Goal: Task Accomplishment & Management: Use online tool/utility

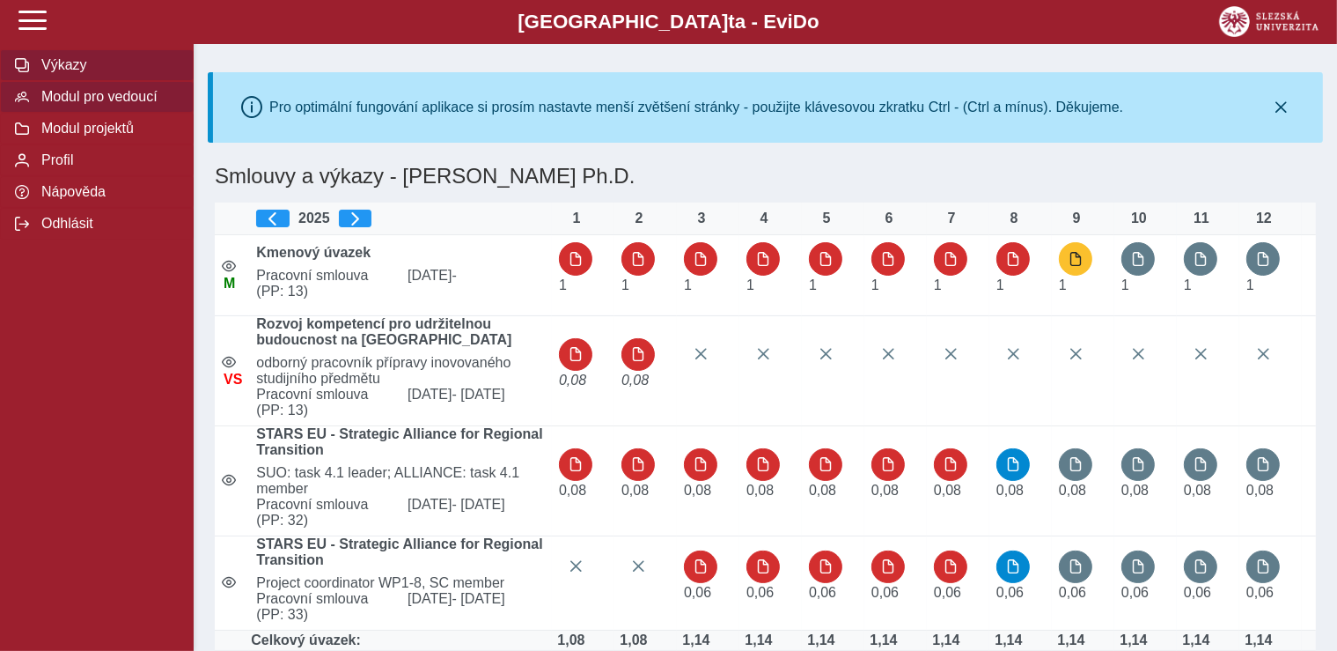
click at [92, 105] on span "Modul pro vedoucí" at bounding box center [107, 97] width 143 height 16
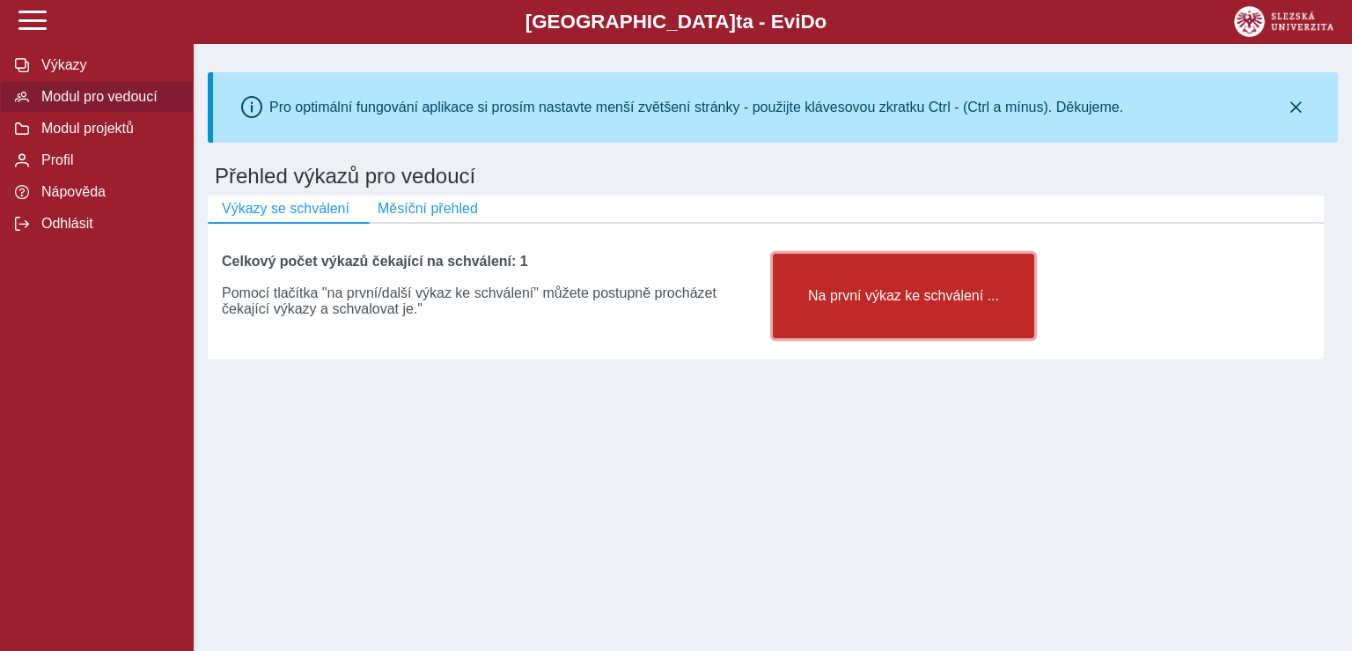
click at [858, 298] on span "Na první výkaz ke schválení ..." at bounding box center [904, 296] width 232 height 16
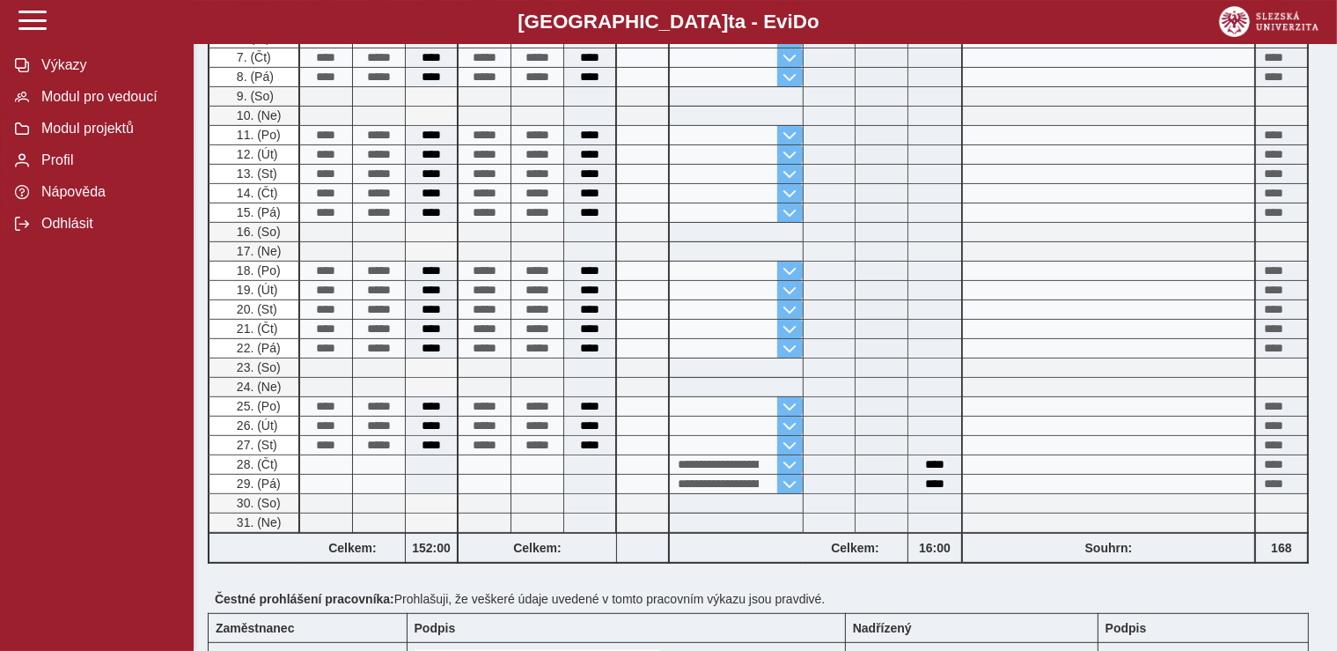
scroll to position [910, 0]
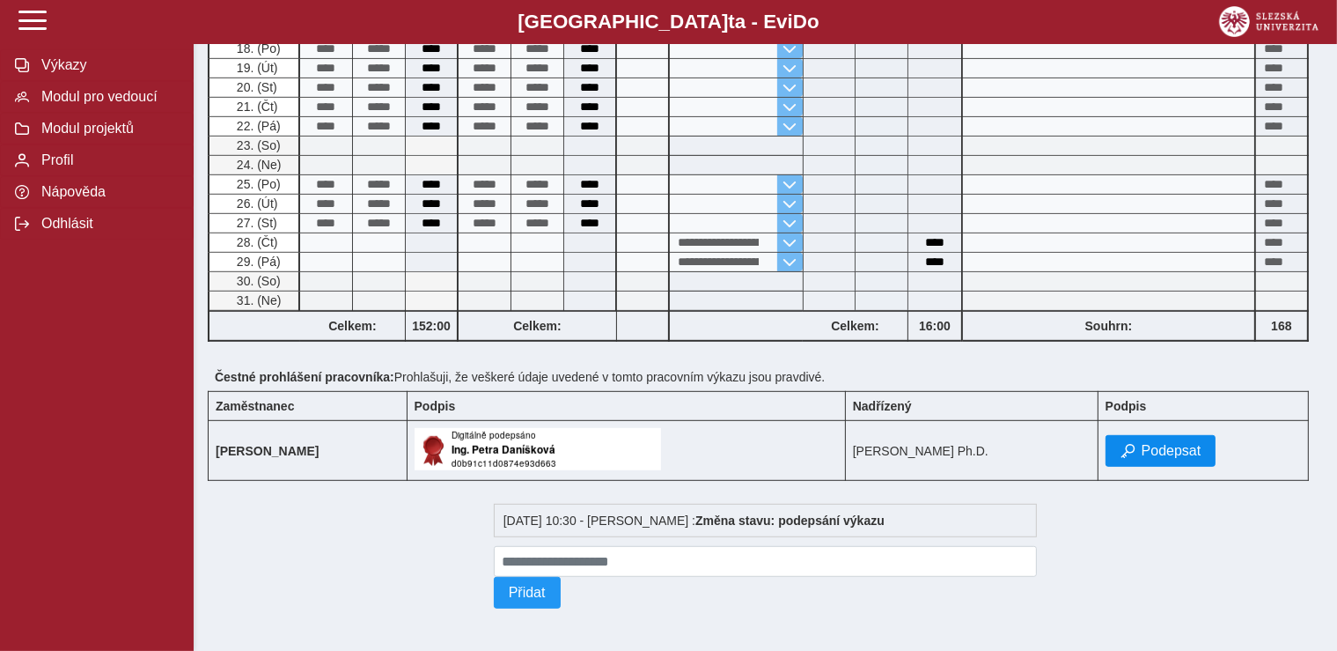
click at [1171, 443] on span "Podepsat" at bounding box center [1172, 451] width 60 height 16
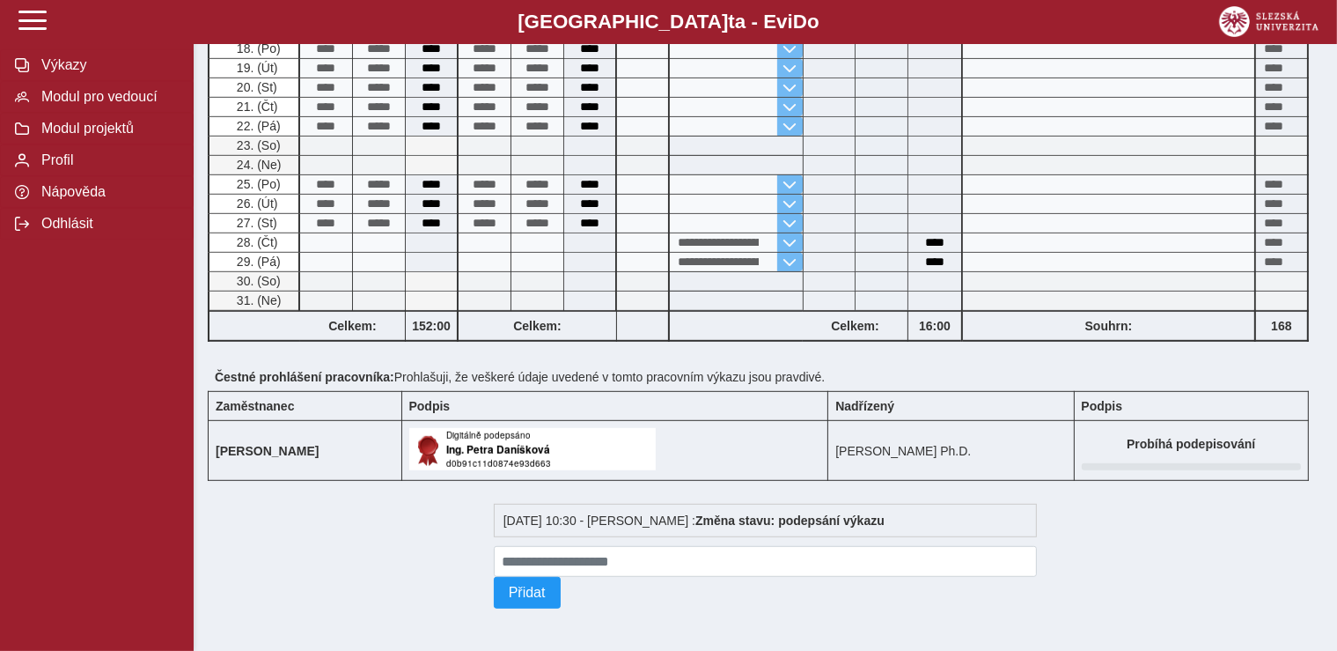
scroll to position [0, 0]
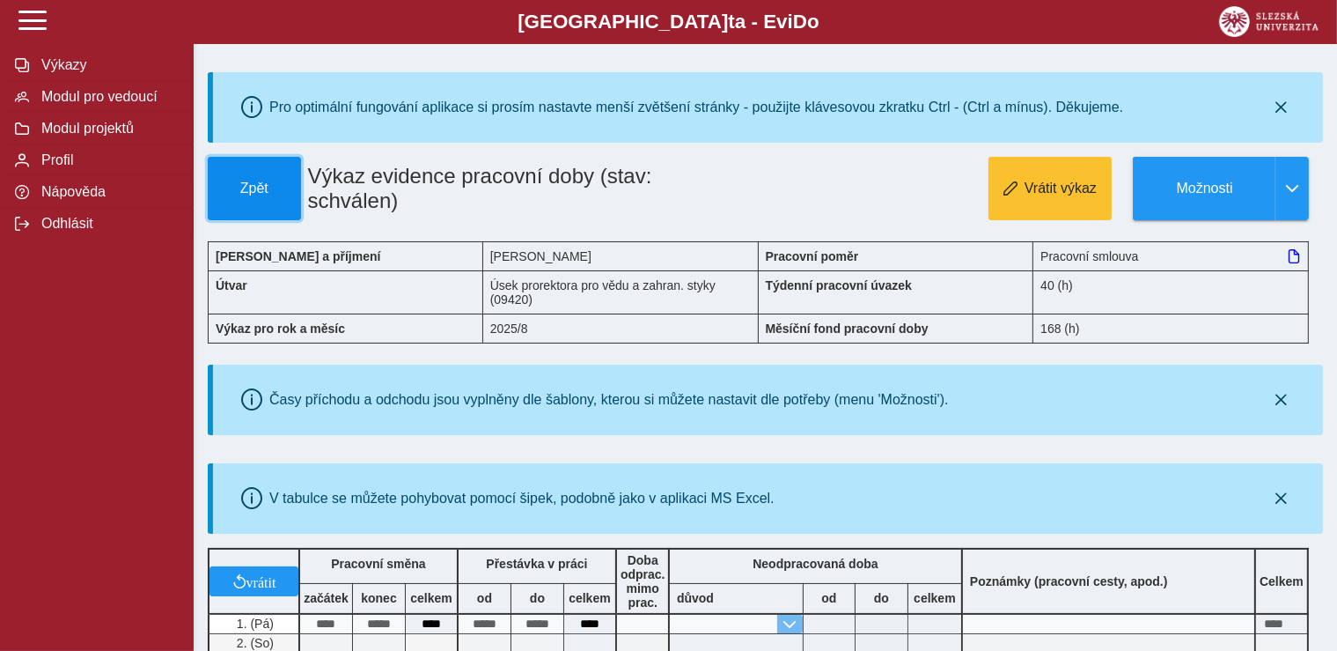
click at [234, 195] on span "Zpět" at bounding box center [254, 188] width 77 height 16
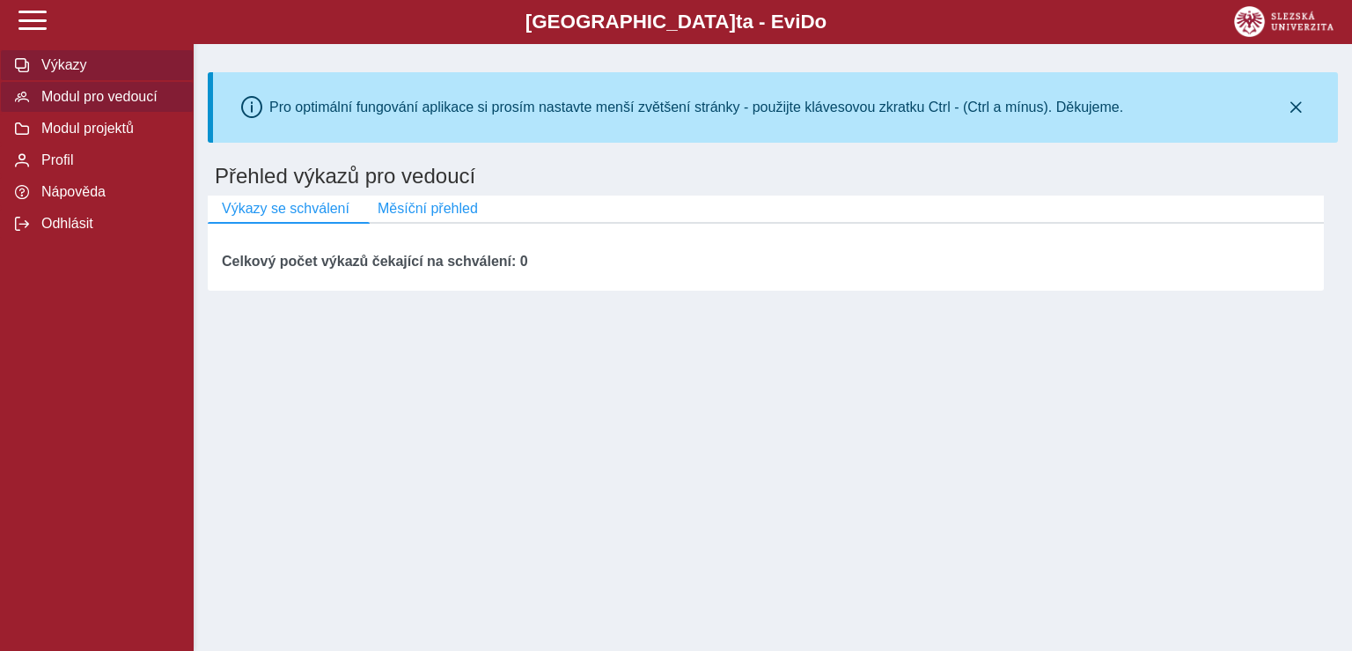
click at [90, 73] on span "Výkazy" at bounding box center [107, 65] width 143 height 16
